Goal: Communication & Community: Answer question/provide support

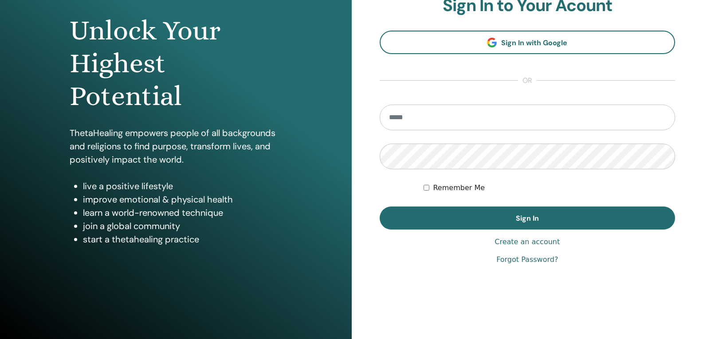
scroll to position [86, 0]
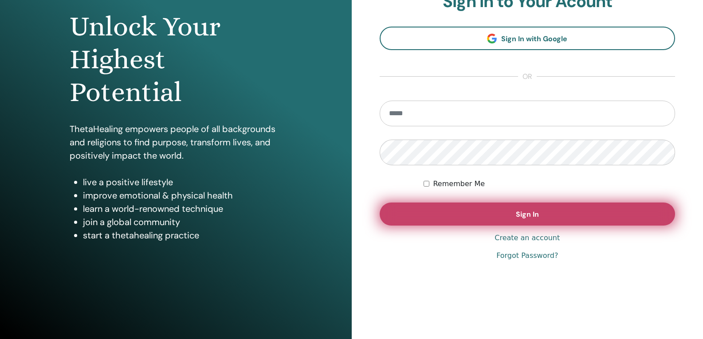
click at [534, 216] on span "Sign In" at bounding box center [527, 214] width 23 height 9
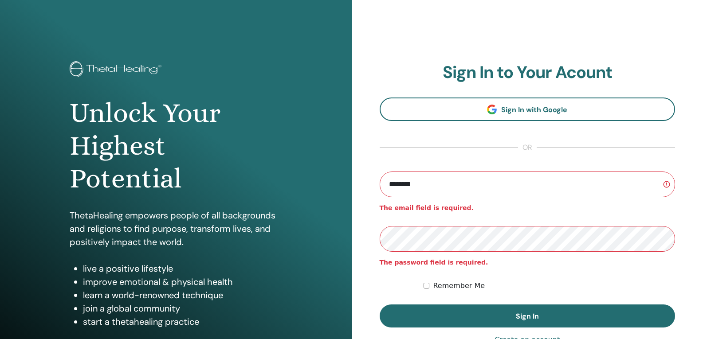
type input "**********"
click at [380, 305] on button "Sign In" at bounding box center [528, 316] width 296 height 23
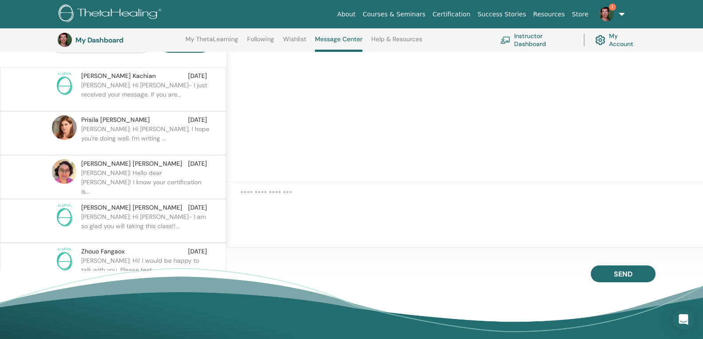
scroll to position [112, 0]
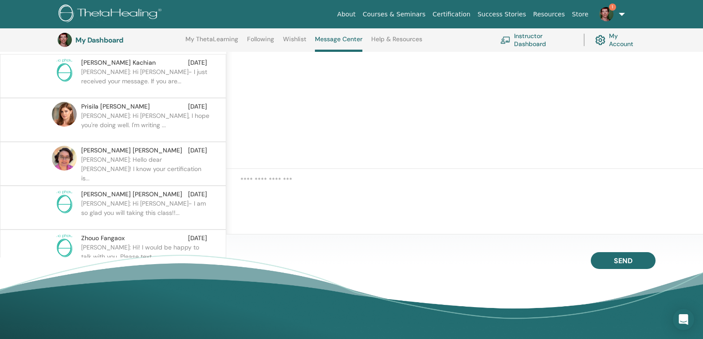
click at [167, 242] on div "[PERSON_NAME] [DATE]" at bounding box center [144, 238] width 126 height 9
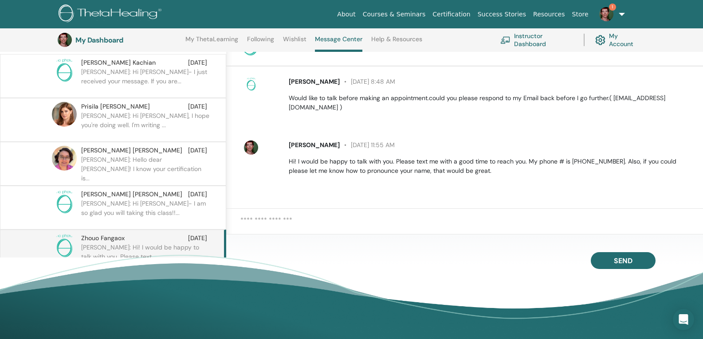
click at [170, 157] on p "[PERSON_NAME]: Hello dear [PERSON_NAME]! I know your certification is..." at bounding box center [145, 168] width 129 height 27
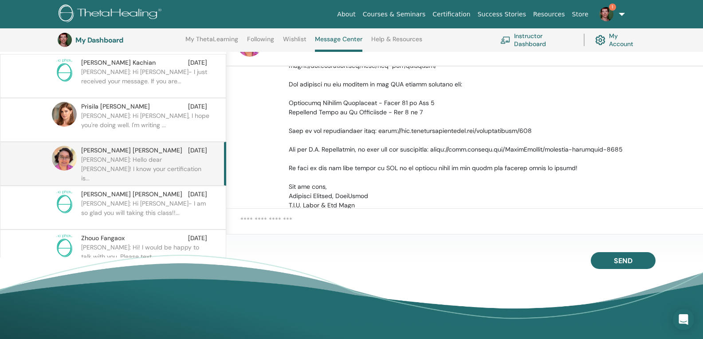
scroll to position [222, 0]
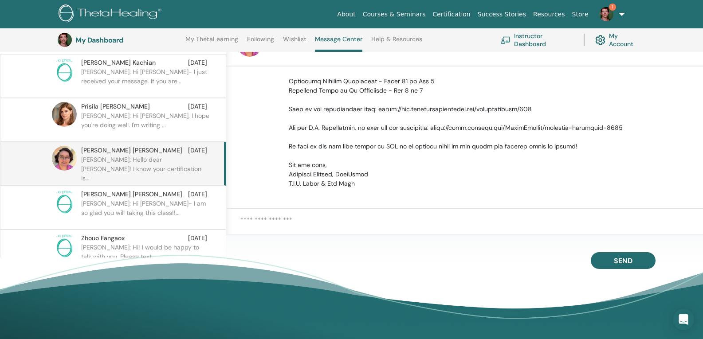
click at [165, 127] on p "[PERSON_NAME]: Hi [PERSON_NAME], I hope you're doing well. I'm writing ..." at bounding box center [145, 124] width 129 height 27
